Goal: Information Seeking & Learning: Compare options

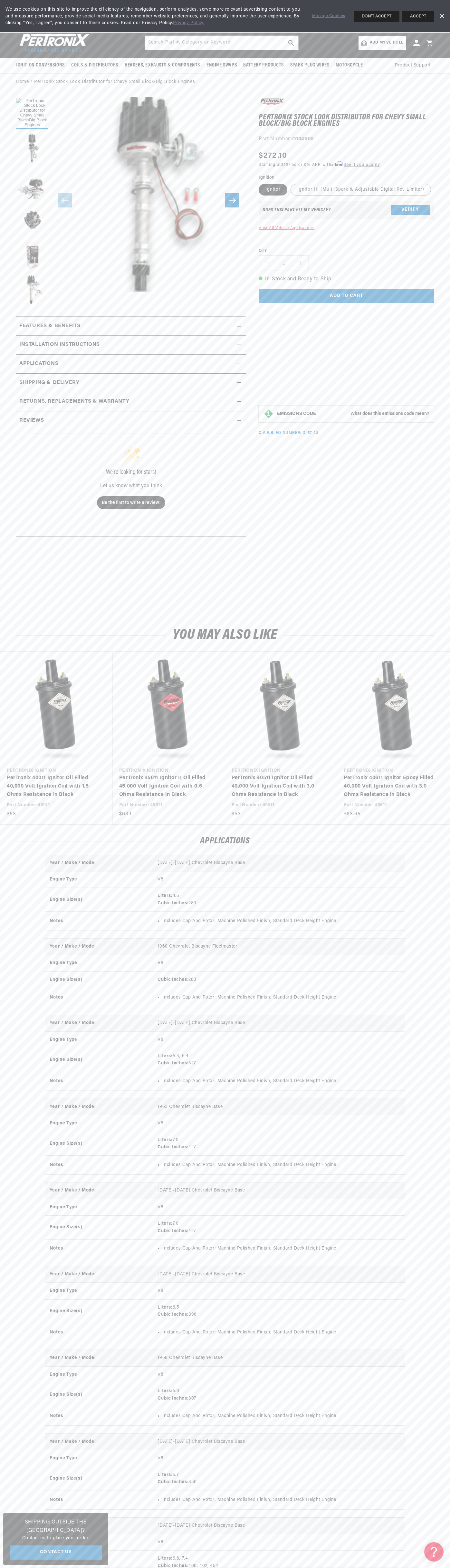
scroll to position [0, 196]
click at [43, 26] on div "We use cookies on this site to improve the efficiency of the navigation, perfor…" at bounding box center [225, 16] width 450 height 33
click at [333, 1567] on html "Skip to content Your cart Your cart is empty Get the right parts the first time…" at bounding box center [225, 784] width 450 height 1568
click at [30, 780] on link "PerTronix 40011 Ignitor Oil Filled 40,000 Volt Ignition Coil with 1.5 Ohms Resi…" at bounding box center [53, 786] width 93 height 25
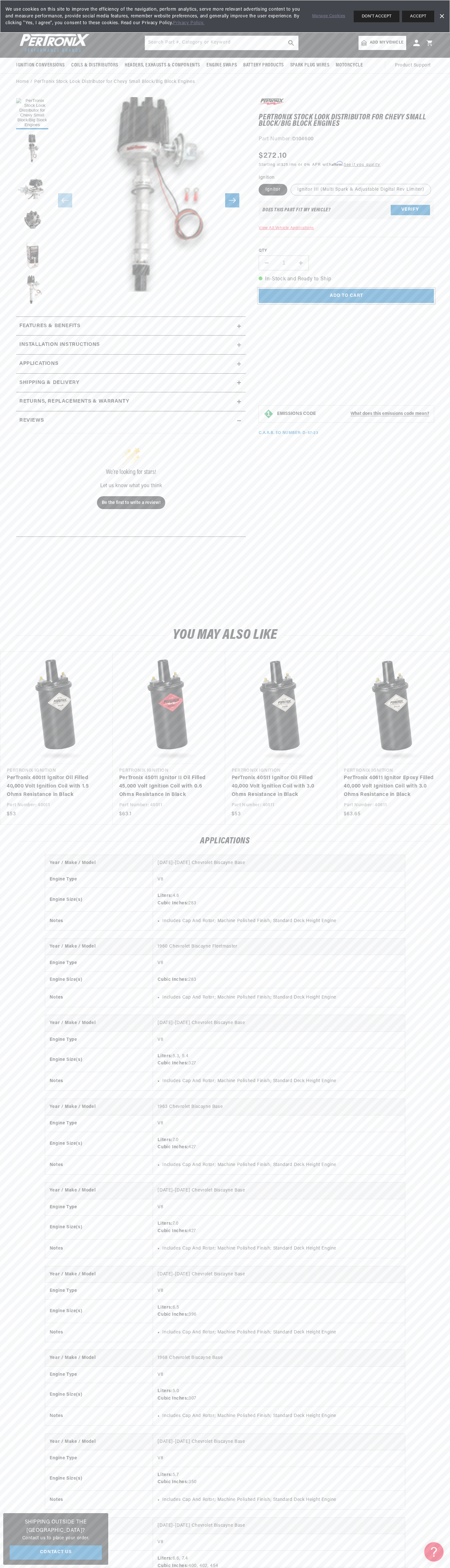
scroll to position [0, 196]
